Goal: Communication & Community: Answer question/provide support

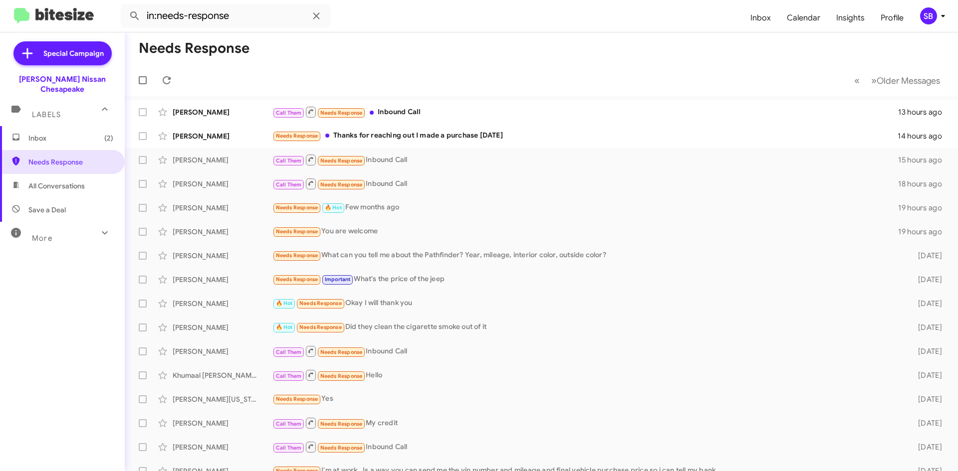
click at [49, 133] on span "Inbox (2)" at bounding box center [70, 138] width 85 height 10
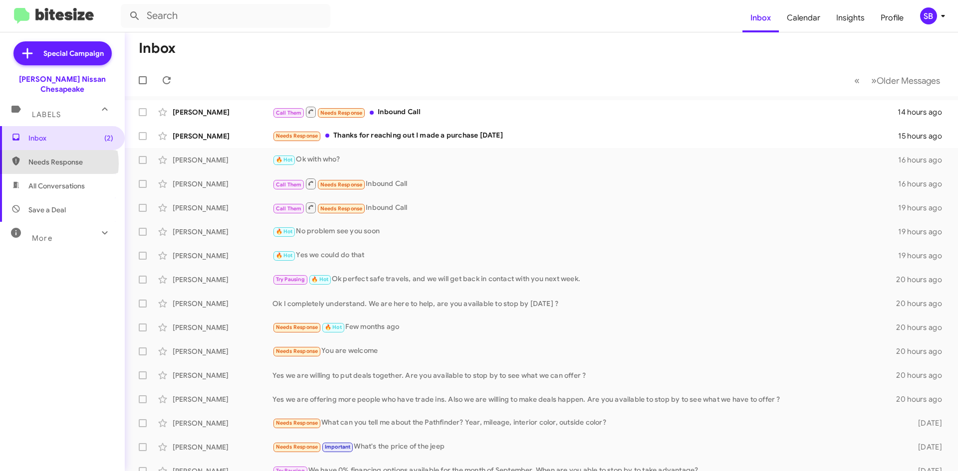
click at [53, 157] on span "Needs Response" at bounding box center [70, 162] width 85 height 10
type input "in:needs-response"
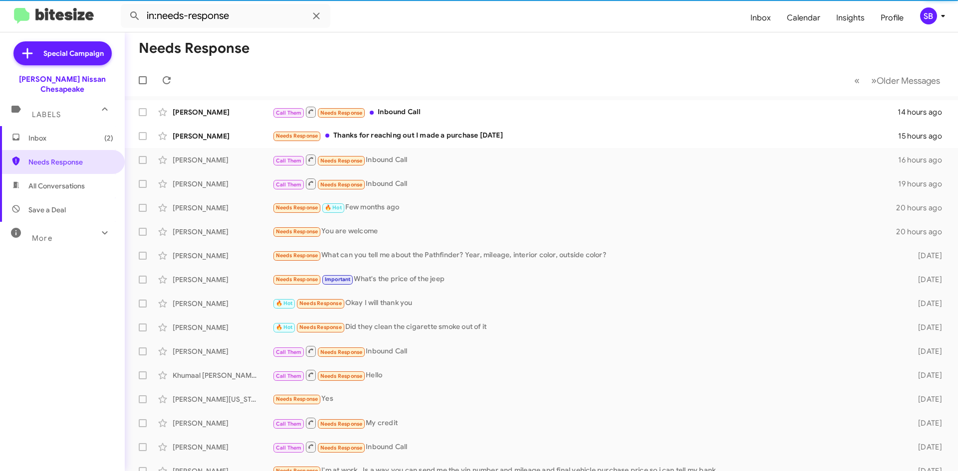
click at [57, 135] on span "Inbox (2)" at bounding box center [62, 138] width 125 height 24
